Goal: Check status: Check status

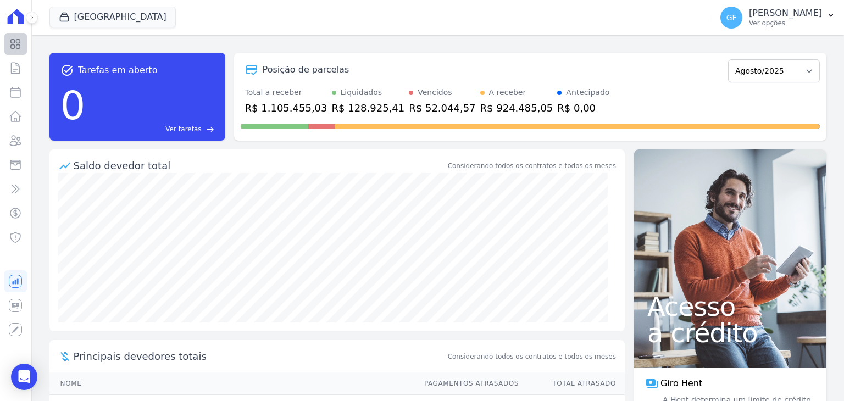
drag, startPoint x: 30, startPoint y: 21, endPoint x: 25, endPoint y: 49, distance: 28.9
click at [30, 21] on button at bounding box center [32, 18] width 12 height 12
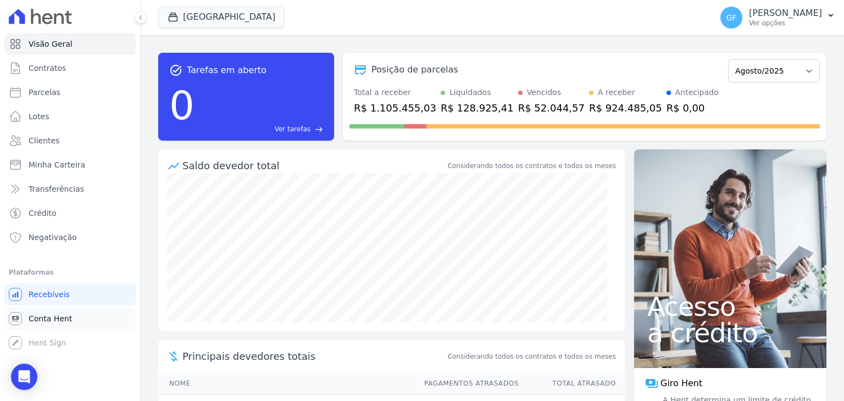
click at [37, 321] on span "Conta Hent" at bounding box center [50, 318] width 43 height 11
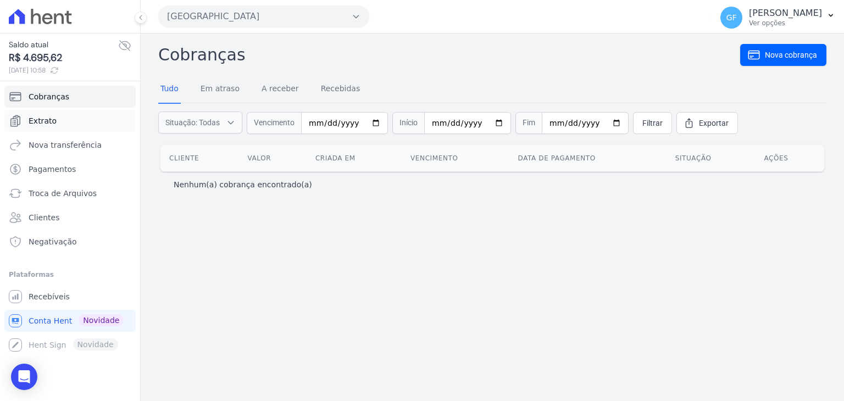
click at [43, 126] on span "Extrato" at bounding box center [43, 120] width 28 height 11
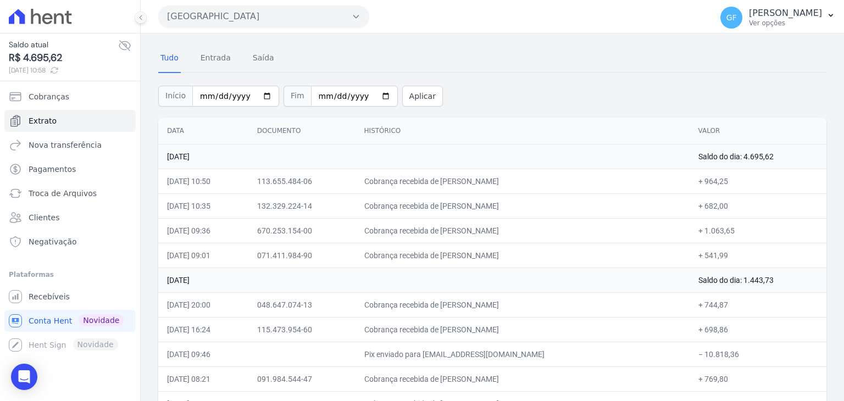
scroll to position [55, 0]
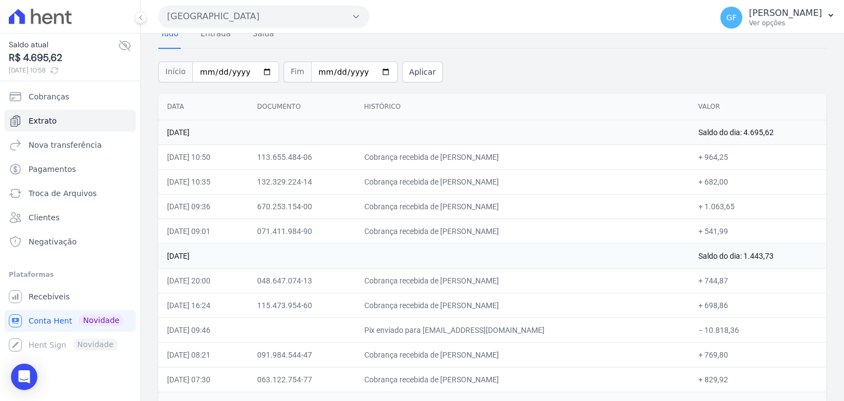
drag, startPoint x: 460, startPoint y: 158, endPoint x: 727, endPoint y: 154, distance: 267.6
click at [727, 154] on tr "[DATE] 10:50 113.655.484-06 Cobrança recebida de [PERSON_NAME] + 964,25" at bounding box center [492, 157] width 668 height 25
drag, startPoint x: 462, startPoint y: 182, endPoint x: 731, endPoint y: 174, distance: 269.9
click at [731, 174] on tr "[DATE] 10:35 132.329.224-14 Cobrança recebida de [PERSON_NAME] + 682,00" at bounding box center [492, 181] width 668 height 25
drag, startPoint x: 462, startPoint y: 159, endPoint x: 552, endPoint y: 160, distance: 90.1
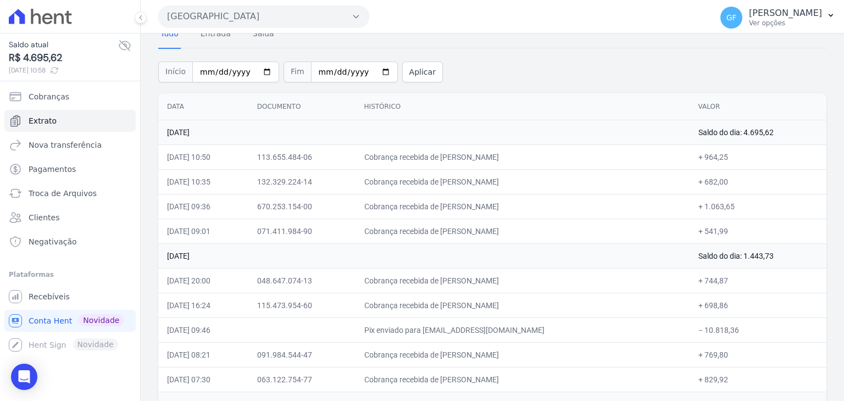
click at [552, 160] on td "Cobrança recebida de [PERSON_NAME]" at bounding box center [522, 157] width 334 height 25
copy td "[PERSON_NAME]"
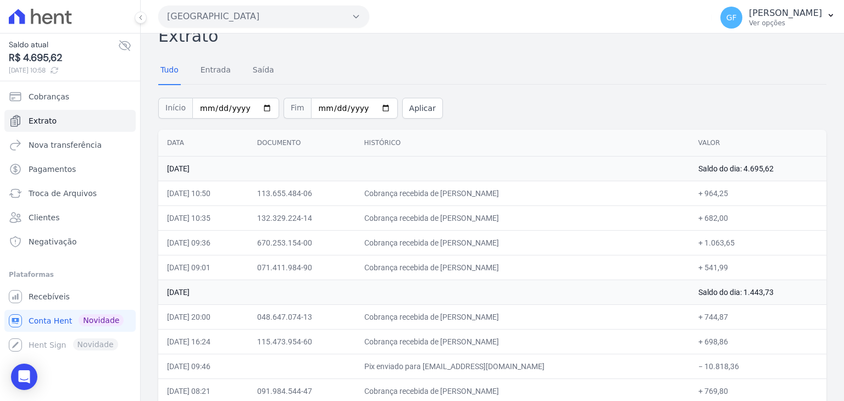
scroll to position [0, 0]
